Goal: Task Accomplishment & Management: Complete application form

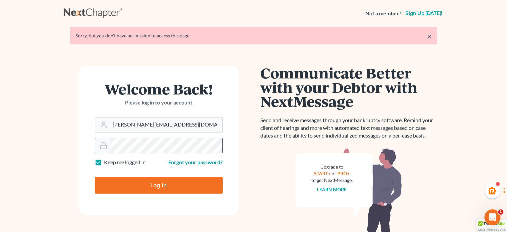
click at [95, 177] on input "Log In" at bounding box center [159, 185] width 128 height 17
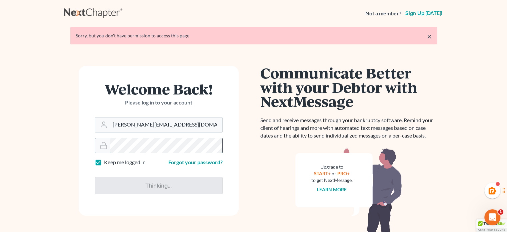
type input "Thinking..."
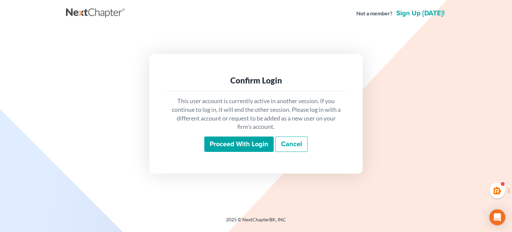
click at [220, 151] on input "Proceed with login" at bounding box center [238, 143] width 69 height 15
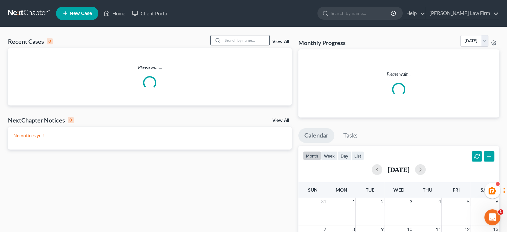
click at [235, 37] on input "search" at bounding box center [246, 40] width 47 height 10
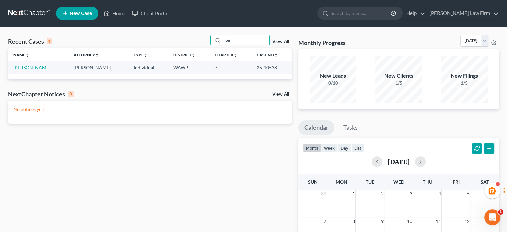
type input "log"
click at [34, 67] on link "[PERSON_NAME]" at bounding box center [31, 68] width 37 height 6
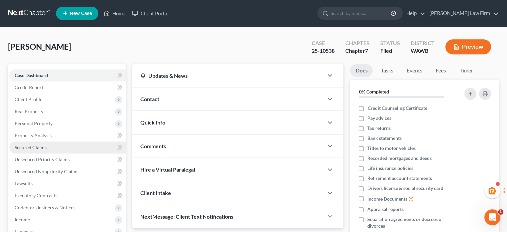
click at [40, 150] on link "Secured Claims" at bounding box center [67, 147] width 116 height 12
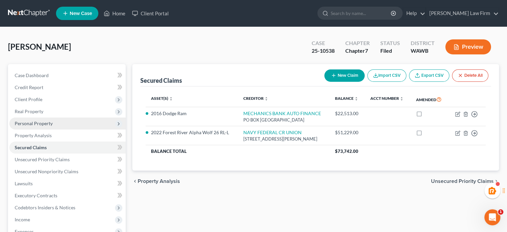
click at [34, 123] on span "Personal Property" at bounding box center [34, 123] width 38 height 6
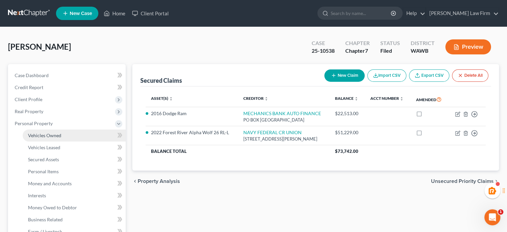
click at [37, 134] on span "Vehicles Owned" at bounding box center [44, 135] width 33 height 6
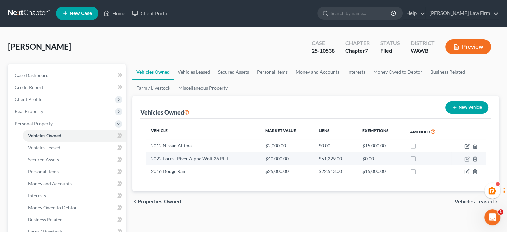
click at [336, 156] on td "$51,229.00" at bounding box center [335, 158] width 44 height 13
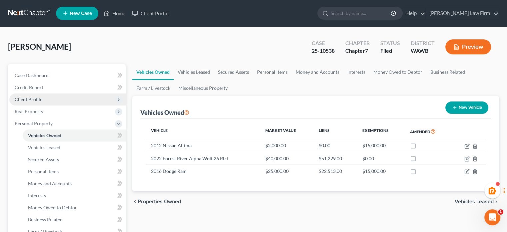
click at [51, 99] on span "Client Profile" at bounding box center [67, 99] width 116 height 12
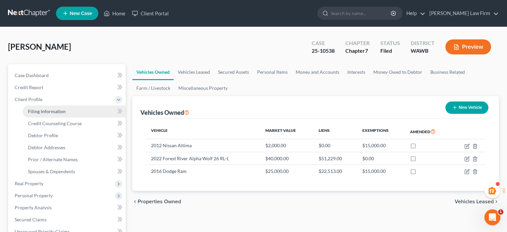
click at [52, 110] on span "Filing Information" at bounding box center [47, 111] width 38 height 6
select select "1"
select select "0"
select select "50"
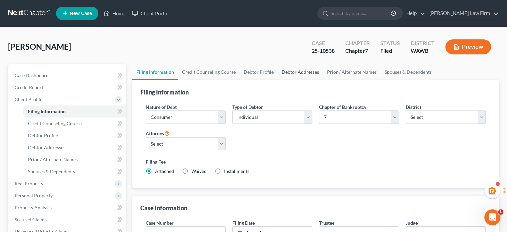
click at [306, 67] on link "Debtor Addresses" at bounding box center [300, 72] width 45 height 16
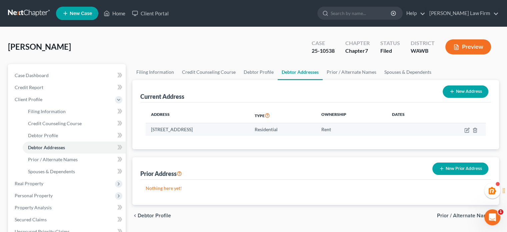
drag, startPoint x: 150, startPoint y: 130, endPoint x: 233, endPoint y: 132, distance: 83.0
click at [233, 132] on td "[STREET_ADDRESS]" at bounding box center [198, 129] width 104 height 13
copy td "[STREET_ADDRESS]"
click at [222, 91] on div "Current Address New Address" at bounding box center [315, 91] width 351 height 22
